Goal: Navigation & Orientation: Go to known website

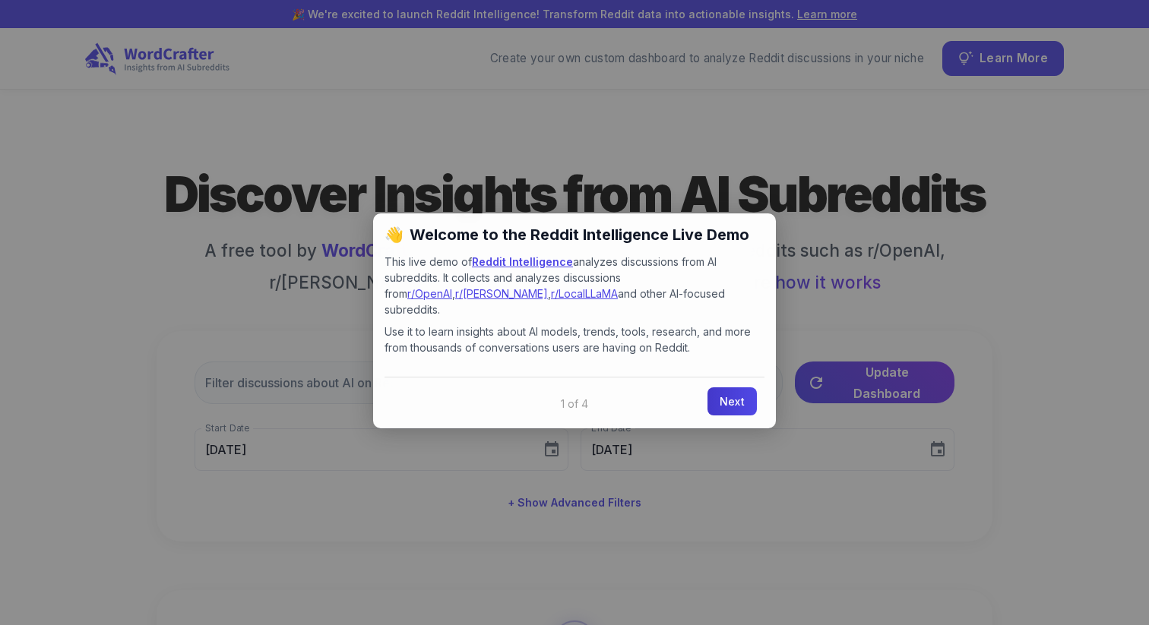
click at [741, 388] on link "Next" at bounding box center [731, 402] width 49 height 28
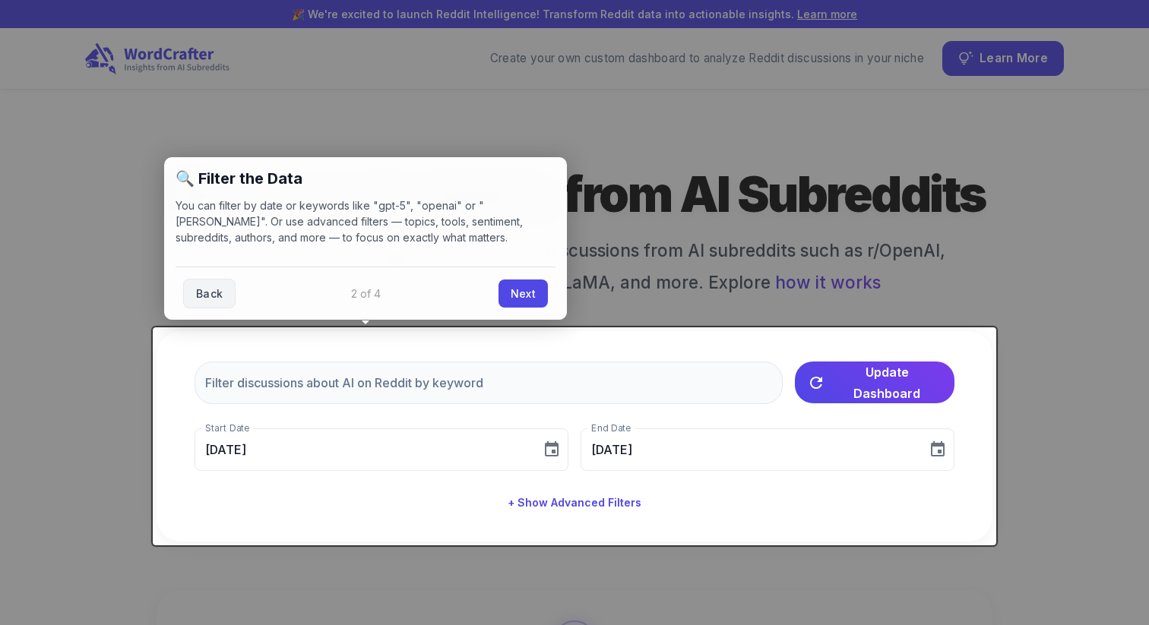
click at [498, 277] on div "Back Next" at bounding box center [366, 293] width 380 height 53
click at [510, 286] on link "Next" at bounding box center [522, 292] width 49 height 28
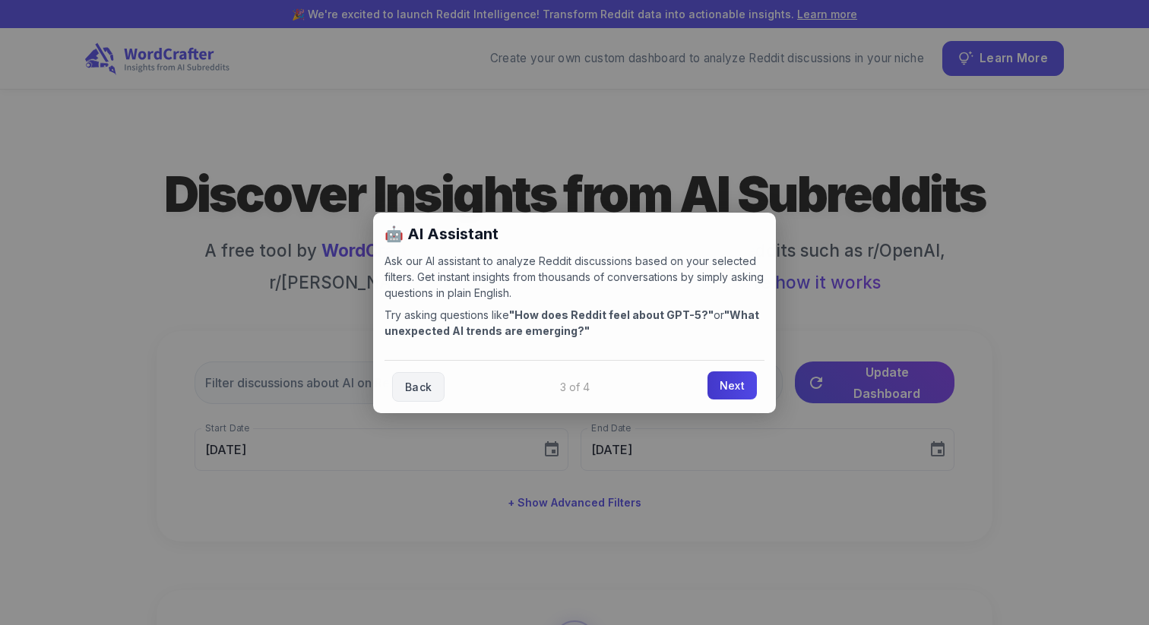
click at [739, 380] on link "Next" at bounding box center [731, 386] width 49 height 28
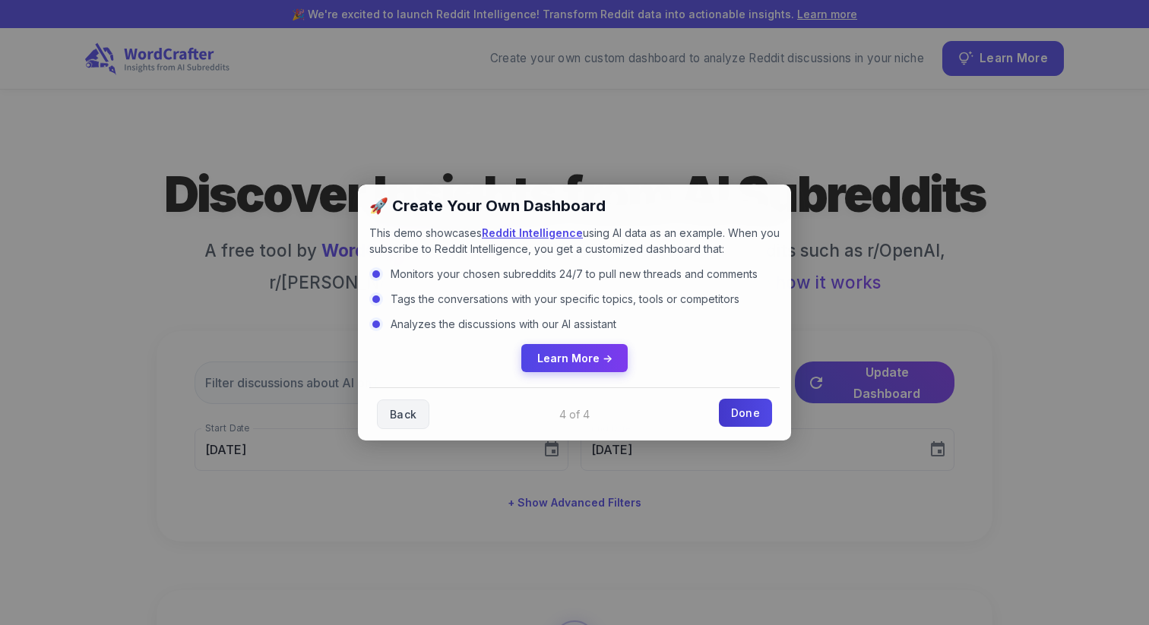
click at [733, 407] on link "Done" at bounding box center [745, 413] width 53 height 28
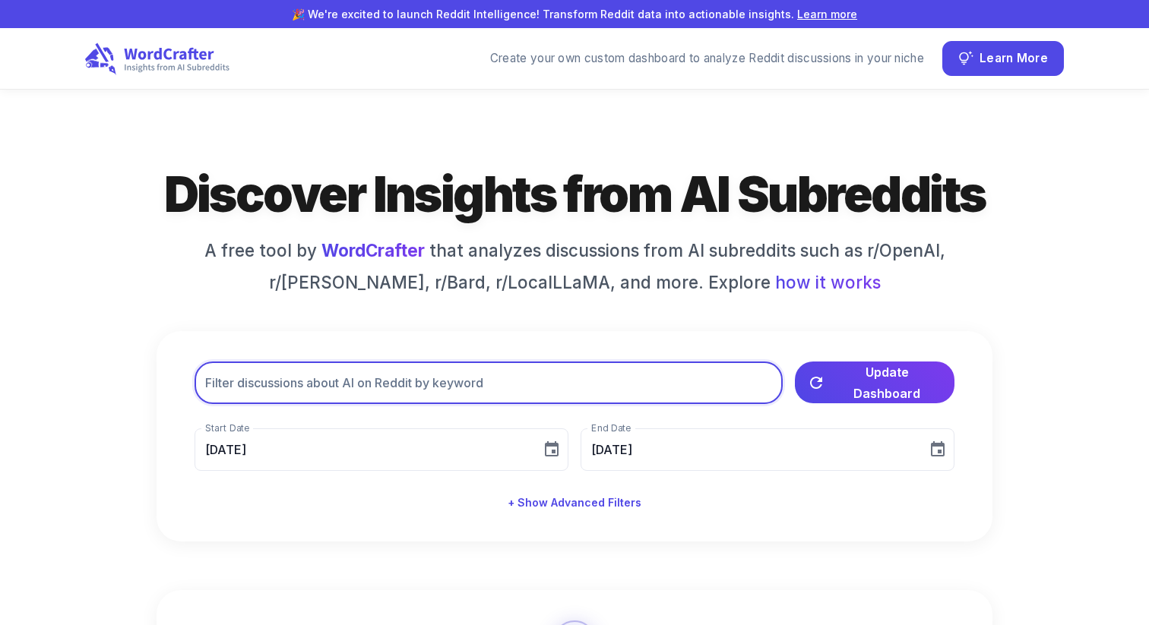
click at [729, 401] on input "text" at bounding box center [489, 383] width 588 height 43
click at [203, 60] on icon at bounding box center [157, 58] width 147 height 33
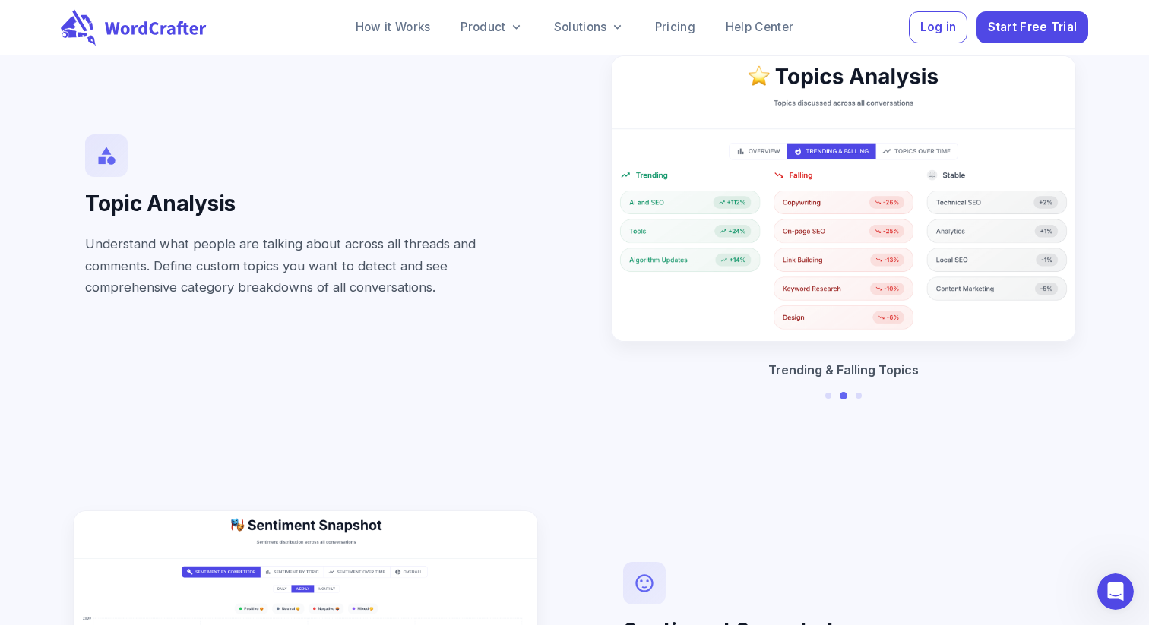
scroll to position [2873, 0]
